Goal: Task Accomplishment & Management: Use online tool/utility

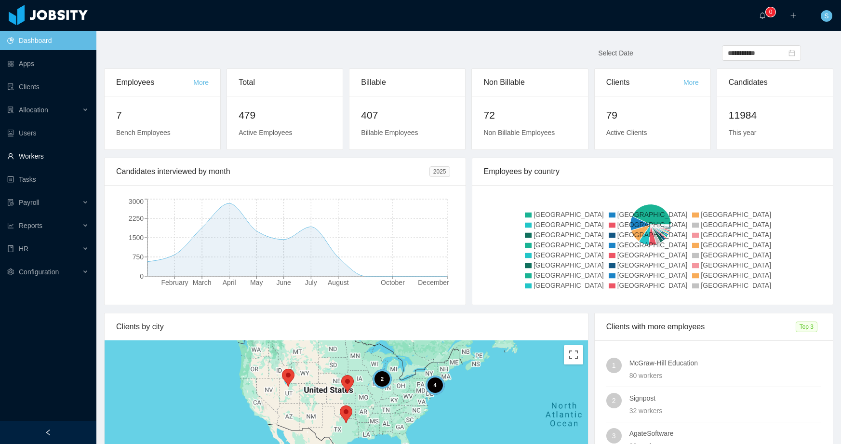
click at [40, 160] on link "Workers" at bounding box center [47, 156] width 81 height 19
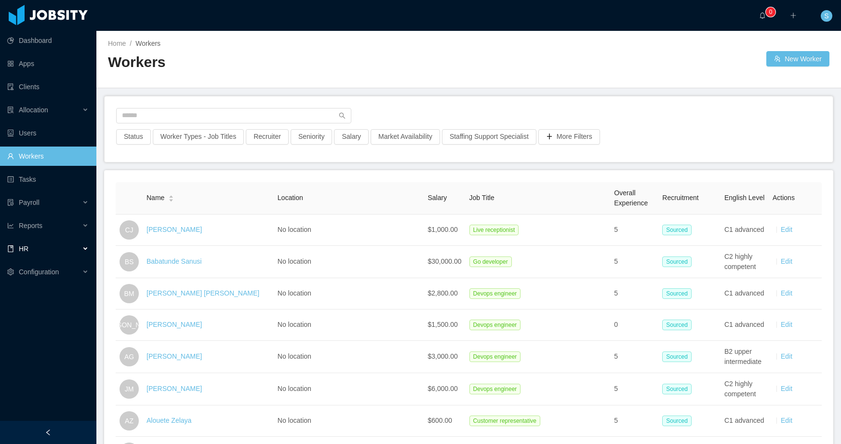
click at [33, 248] on div "HR" at bounding box center [48, 248] width 96 height 19
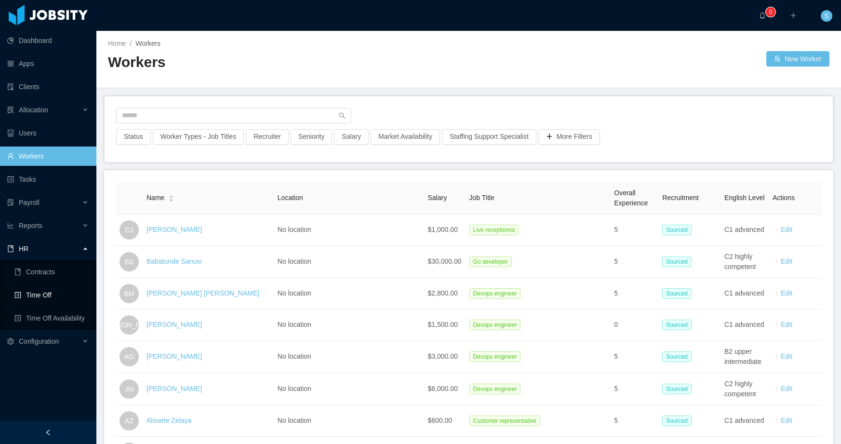
click at [40, 295] on link "Time Off" at bounding box center [51, 294] width 74 height 19
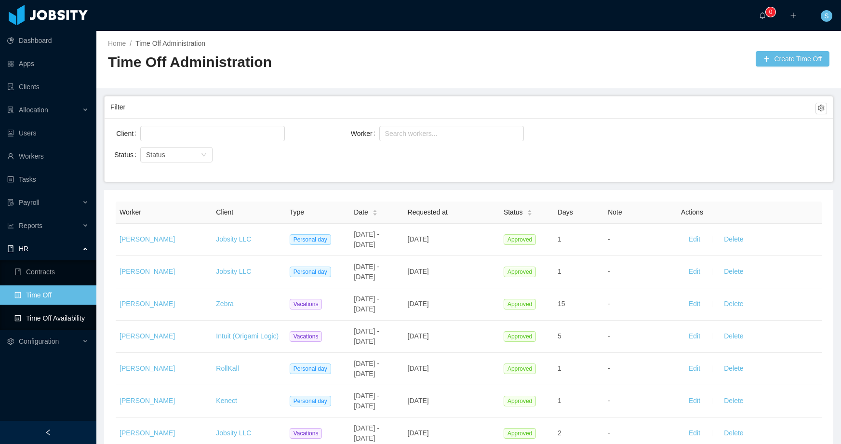
click at [54, 312] on link "Time Off Availability" at bounding box center [51, 317] width 74 height 19
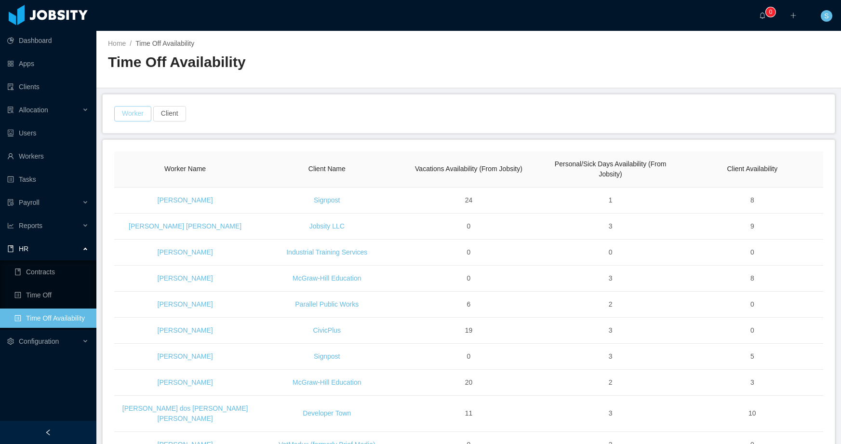
click at [133, 117] on button "Worker" at bounding box center [132, 113] width 37 height 15
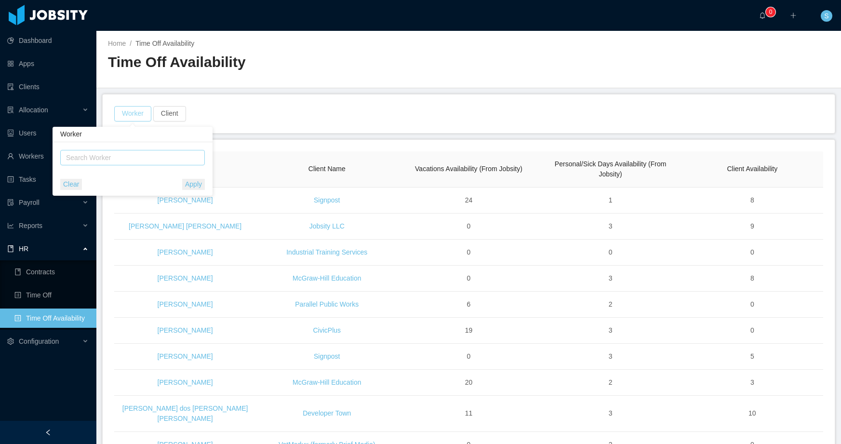
click at [134, 158] on div "Search Worker" at bounding box center [128, 158] width 124 height 10
type input "**********"
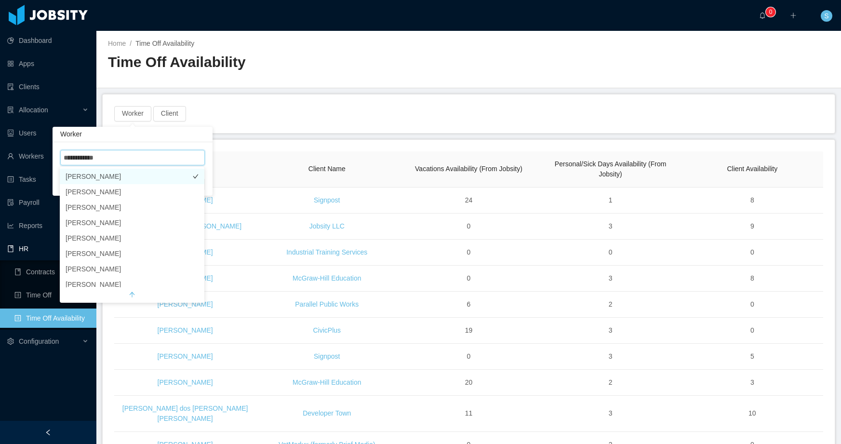
click at [122, 174] on li "[PERSON_NAME]" at bounding box center [132, 176] width 145 height 15
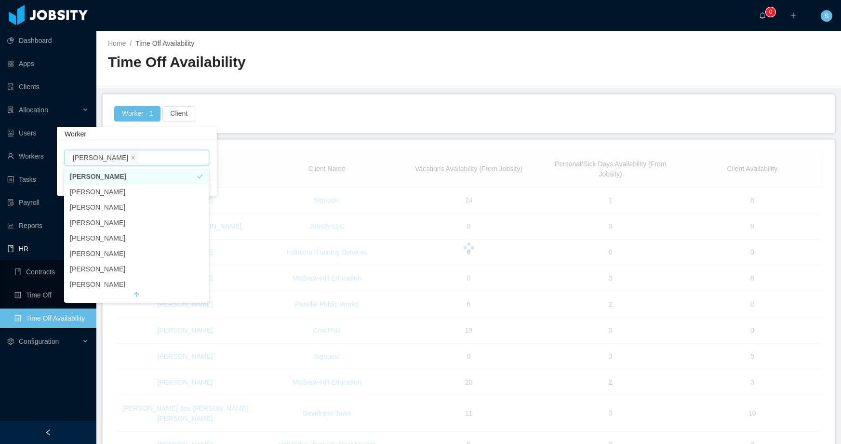
click at [259, 120] on div "Worker · 1 Client" at bounding box center [468, 113] width 711 height 15
